Goal: Information Seeking & Learning: Understand process/instructions

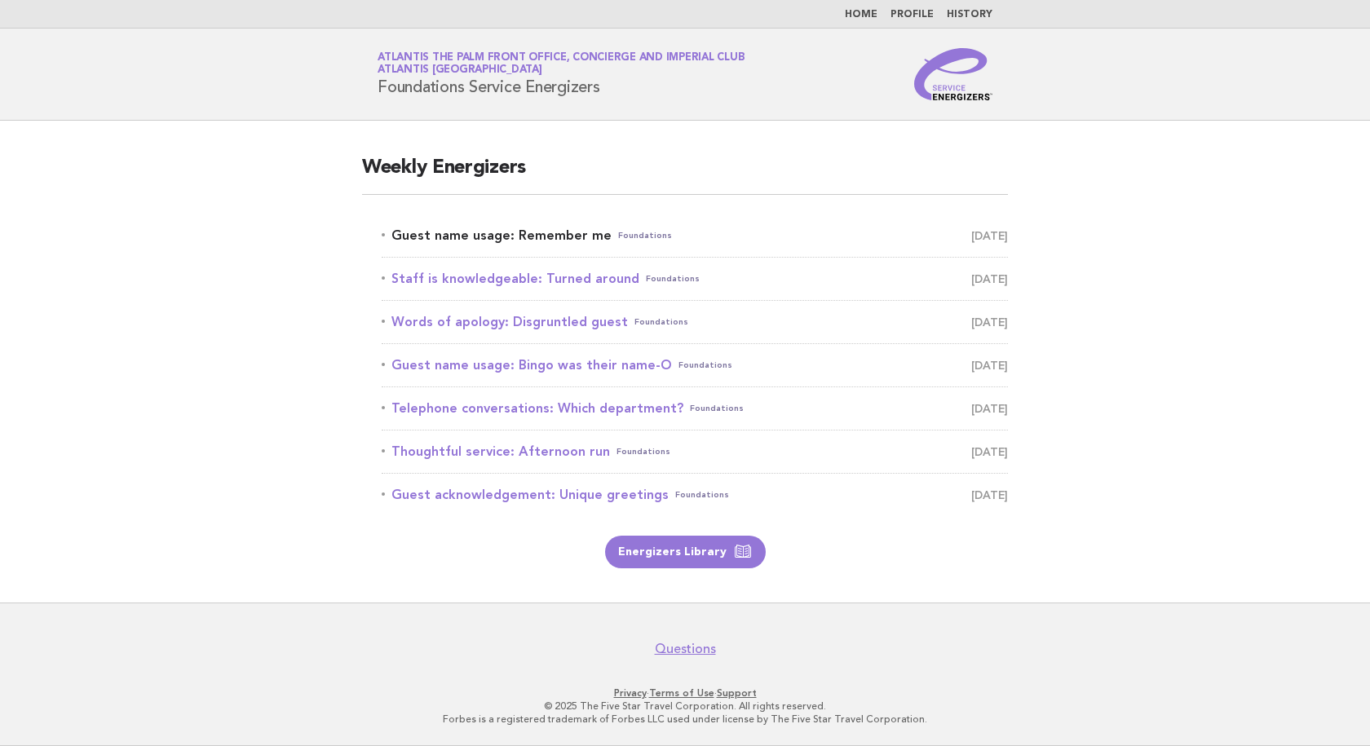
click at [509, 238] on link "Guest name usage: Remember me Foundations [DATE]" at bounding box center [695, 235] width 626 height 23
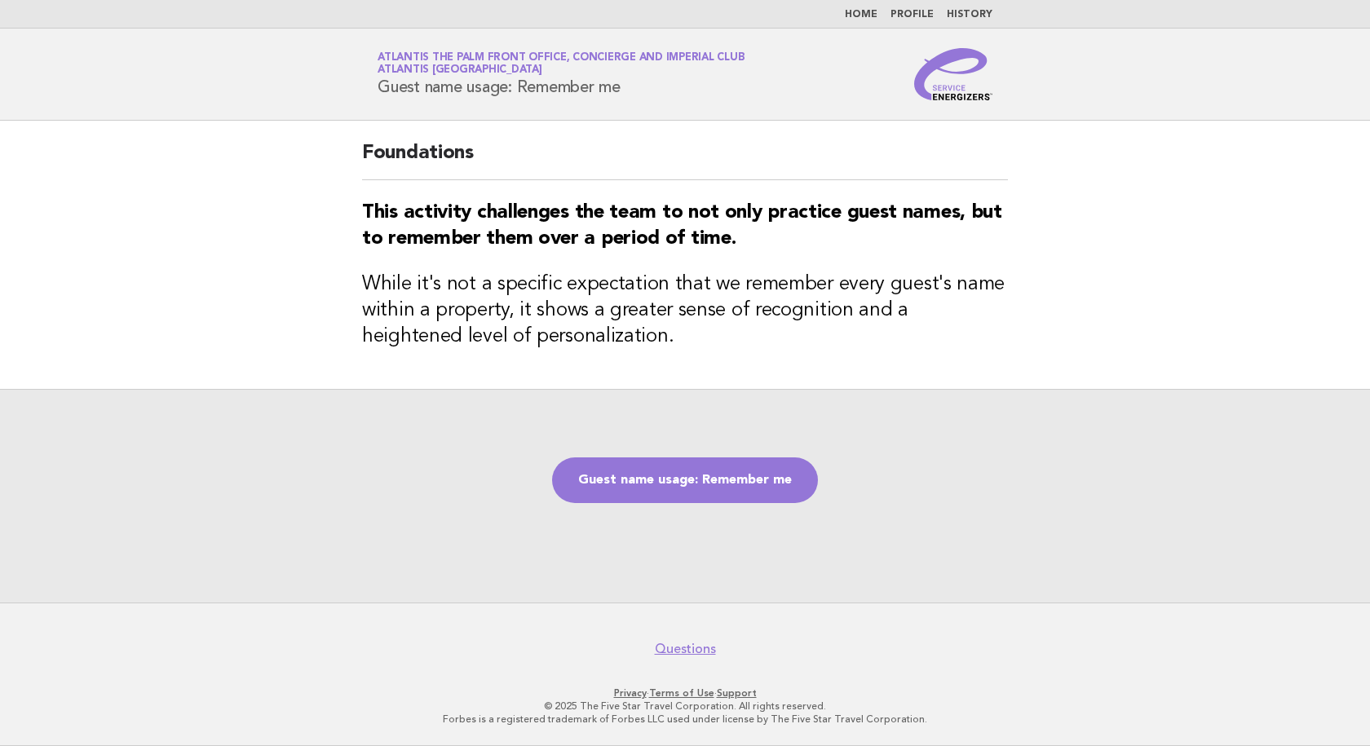
click at [655, 91] on h1 "Service Energizers Atlantis The Palm Front Office, Concierge and Imperial Club …" at bounding box center [560, 74] width 367 height 42
drag, startPoint x: 634, startPoint y: 86, endPoint x: 369, endPoint y: 86, distance: 264.9
click at [369, 86] on div "Service Energizers Atlantis The Palm Front Office, Concierge and Imperial Club …" at bounding box center [685, 74] width 660 height 52
copy h1 "Guest name usage: Remember me"
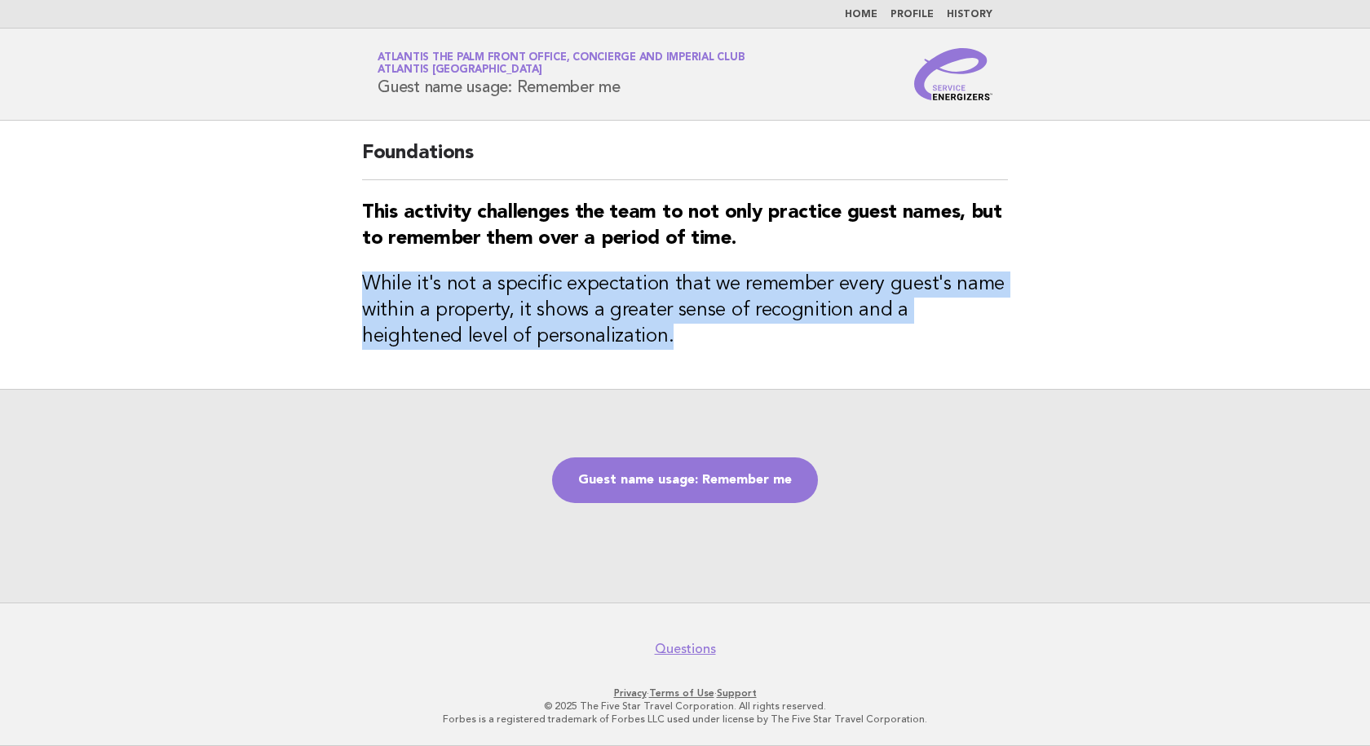
drag, startPoint x: 579, startPoint y: 343, endPoint x: 356, endPoint y: 286, distance: 229.7
click at [356, 286] on div "Foundations This activity challenges the team to not only practice guest names,…" at bounding box center [684, 255] width 685 height 268
copy h3 "While it's not a specific expectation that we remember every guest's name withi…"
